Goal: Information Seeking & Learning: Learn about a topic

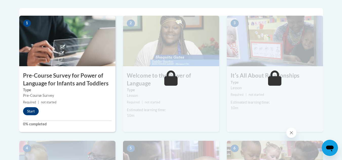
click at [203, 56] on img at bounding box center [171, 41] width 96 height 51
click at [202, 56] on img at bounding box center [171, 41] width 96 height 51
click at [202, 57] on img at bounding box center [171, 41] width 96 height 51
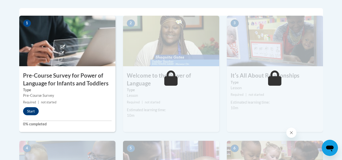
click at [202, 57] on img at bounding box center [171, 41] width 96 height 51
